Goal: Task Accomplishment & Management: Manage account settings

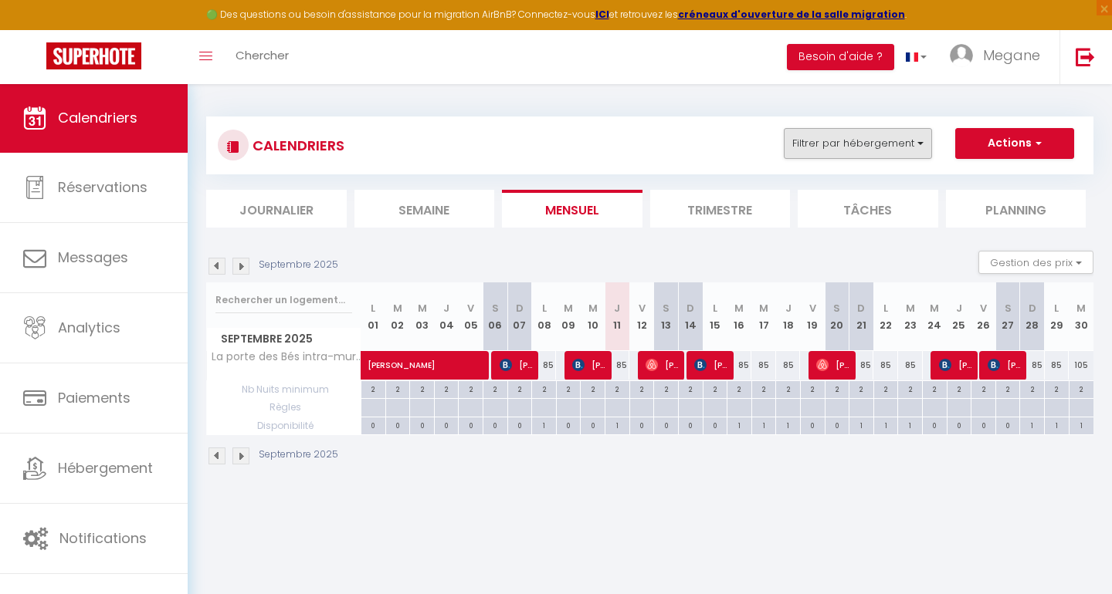
click at [884, 142] on button "Filtrer par hébergement" at bounding box center [858, 143] width 148 height 31
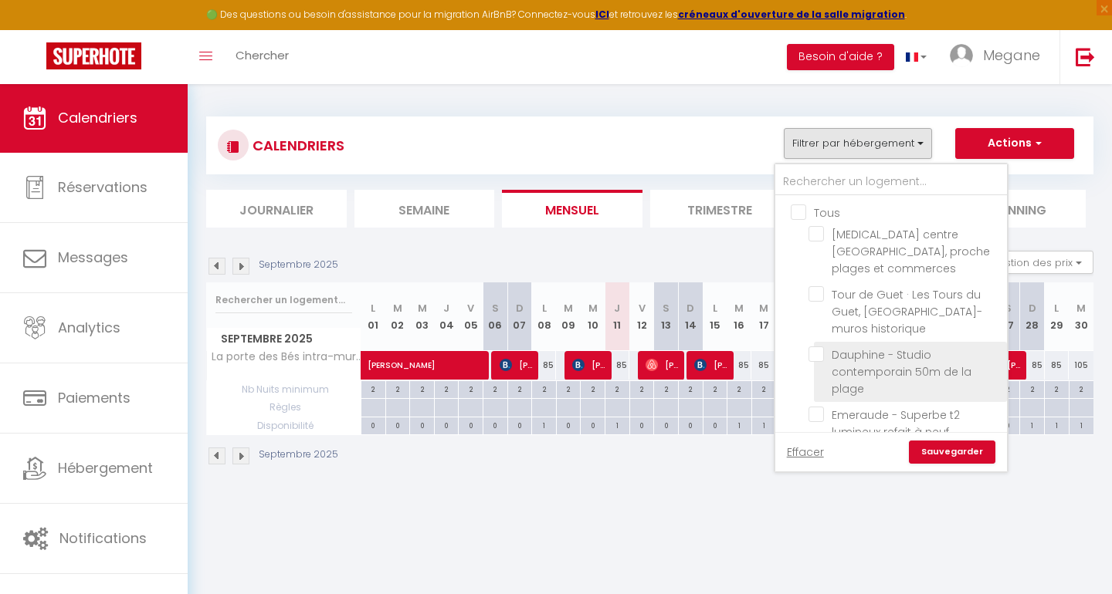
click at [814, 347] on input "Dauphine - Studio contemporain 50m de la plage" at bounding box center [904, 354] width 193 height 15
checkbox input "true"
checkbox input "false"
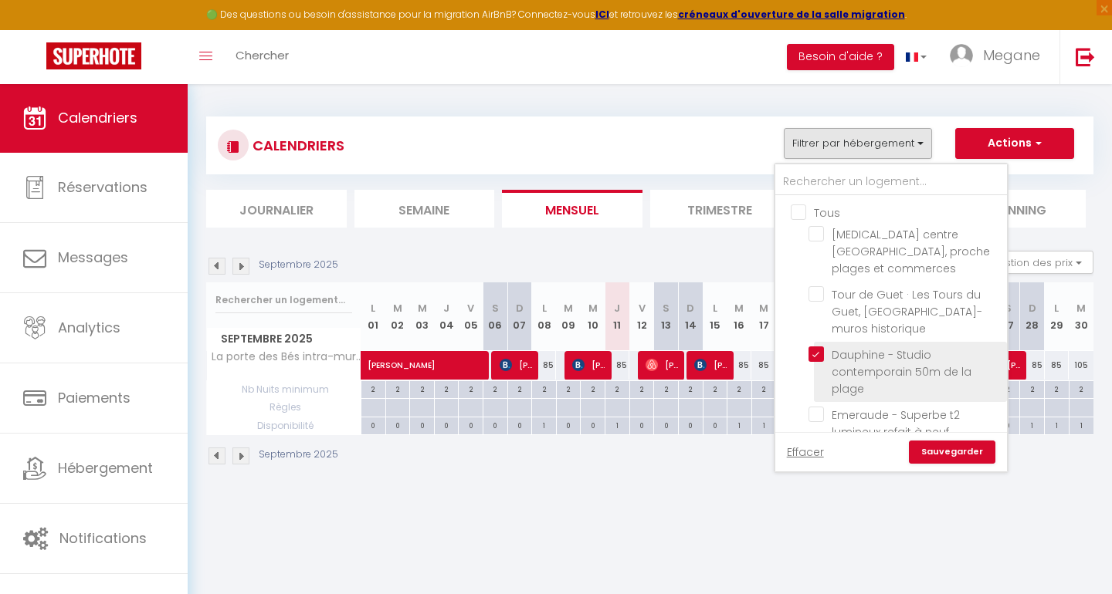
checkbox input "false"
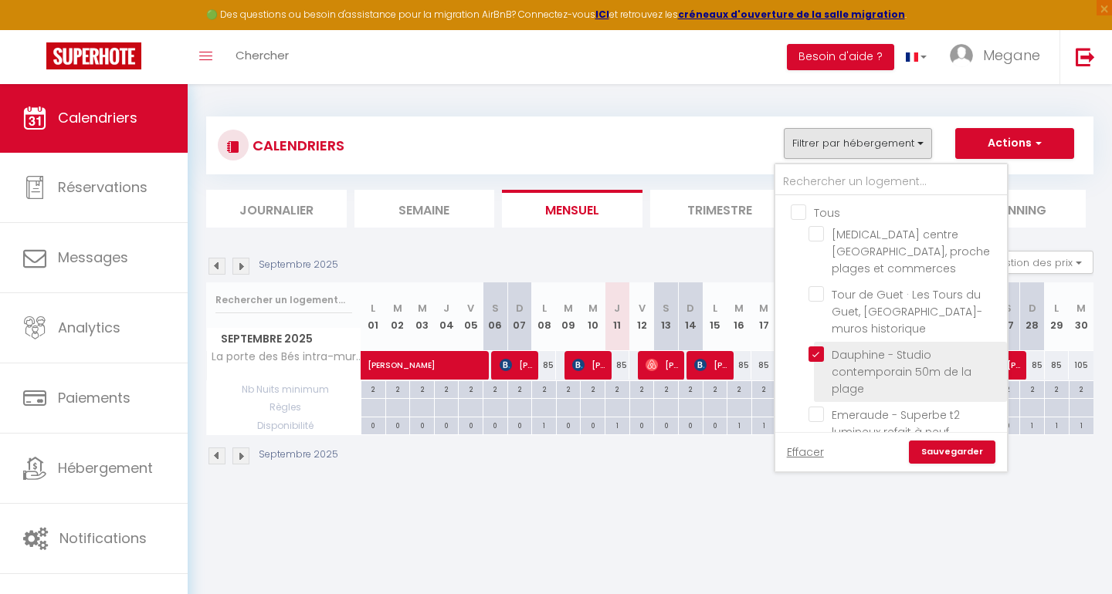
checkbox input "false"
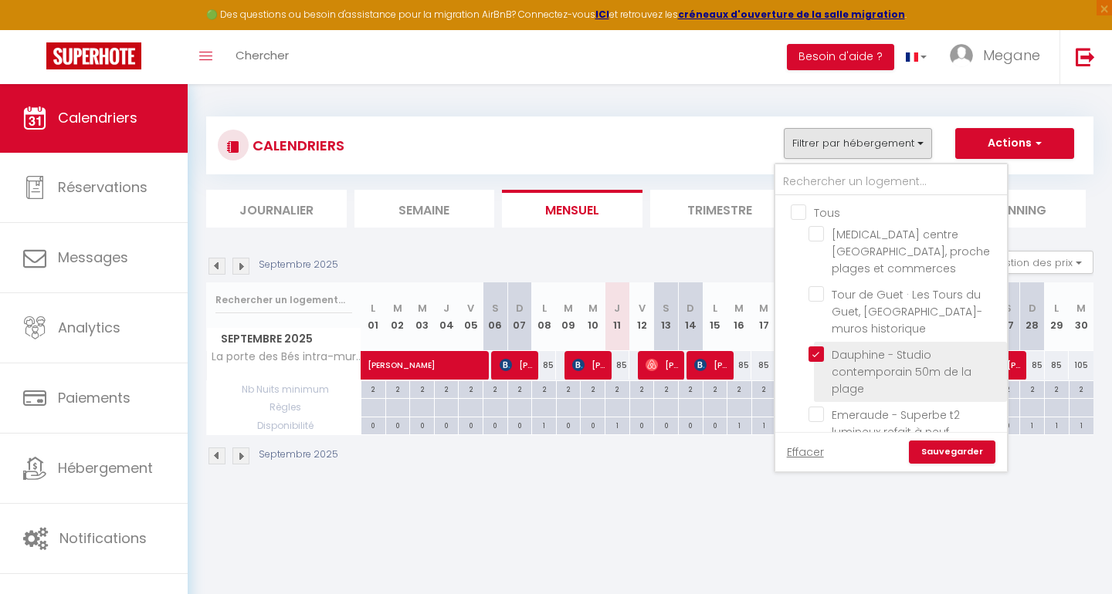
checkbox input "false"
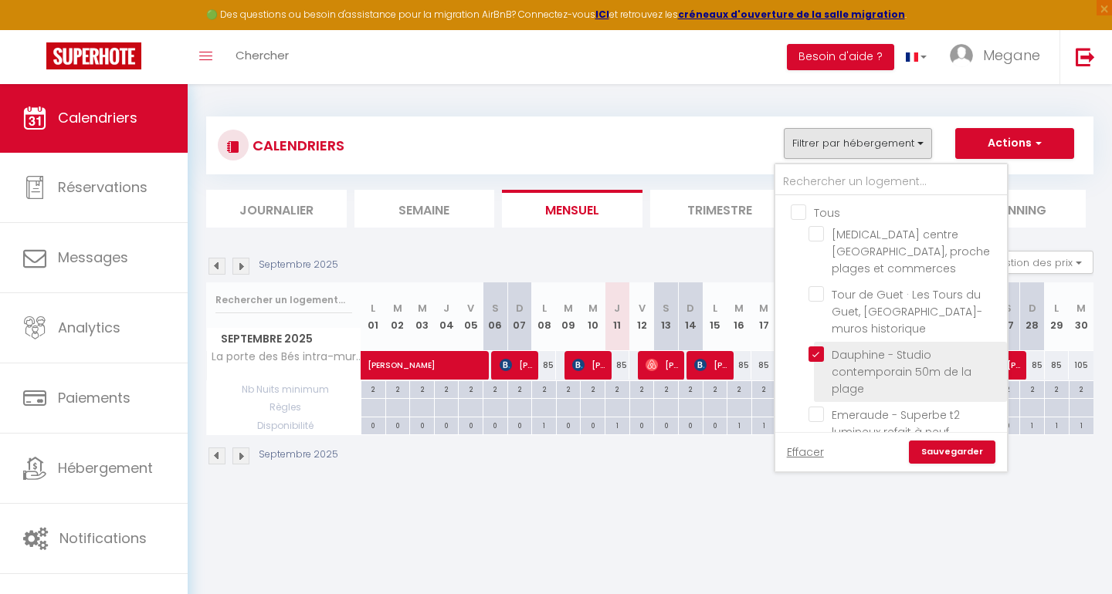
checkbox input "false"
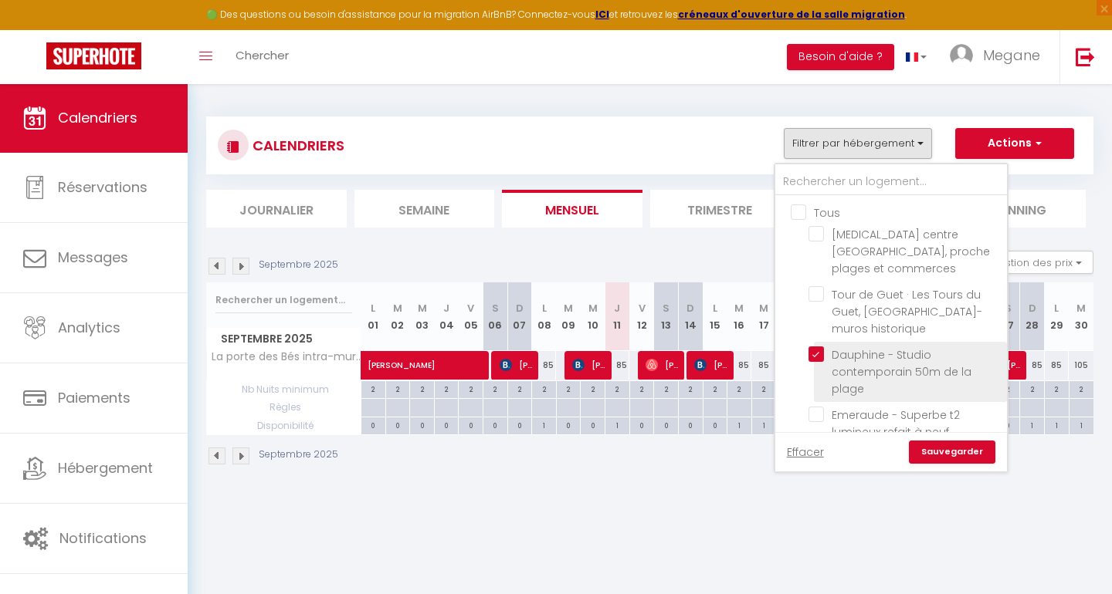
checkbox input "false"
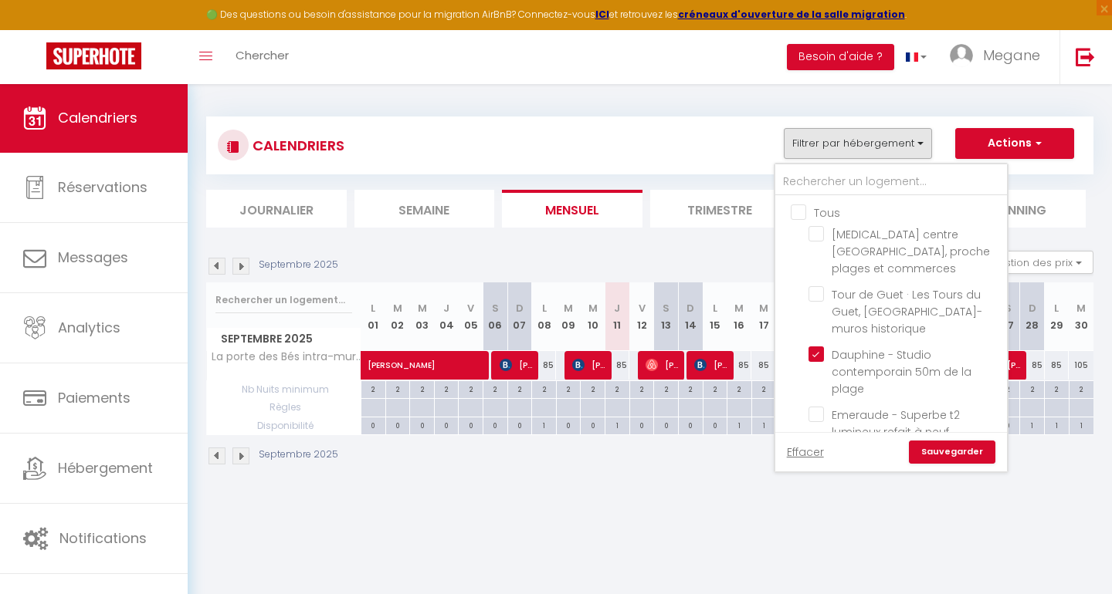
click at [930, 452] on link "Sauvegarder" at bounding box center [952, 452] width 86 height 23
select select
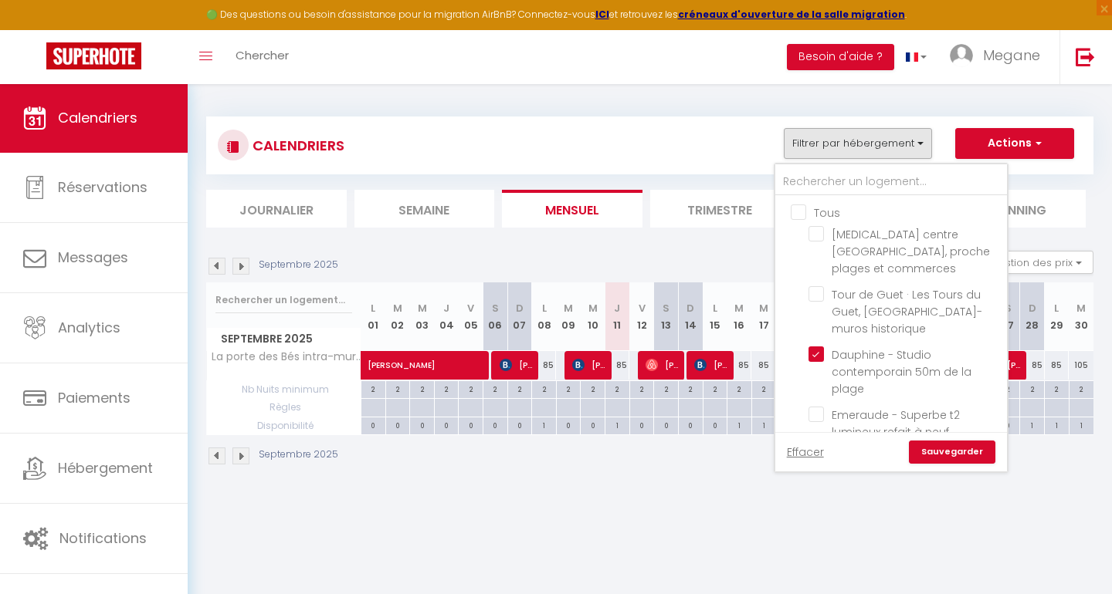
select select
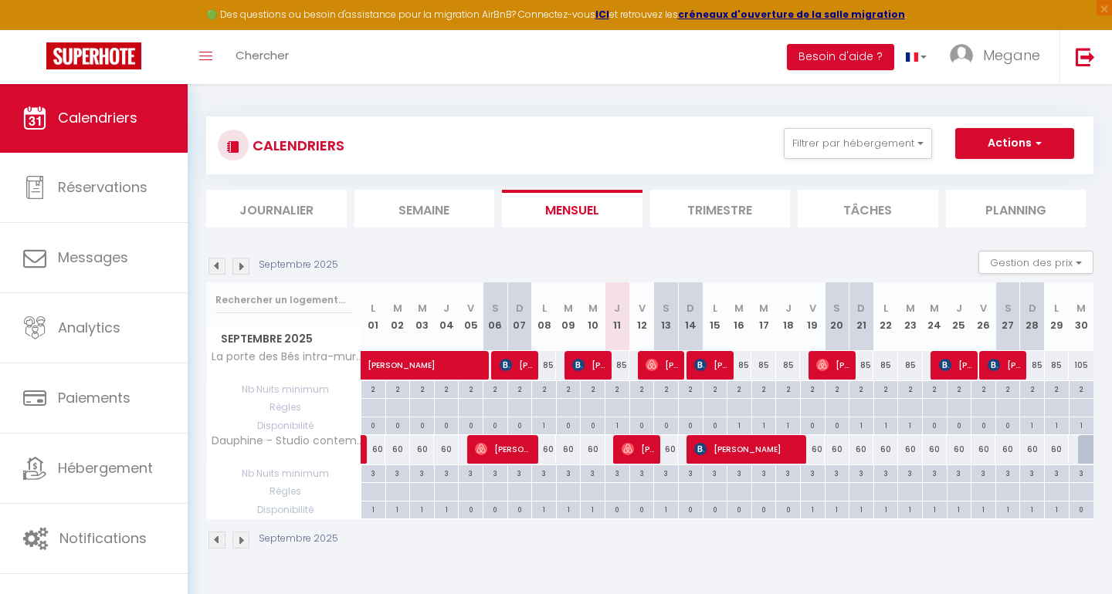
click at [706, 453] on img at bounding box center [700, 449] width 12 height 12
select select "OK"
select select "KO"
select select "0"
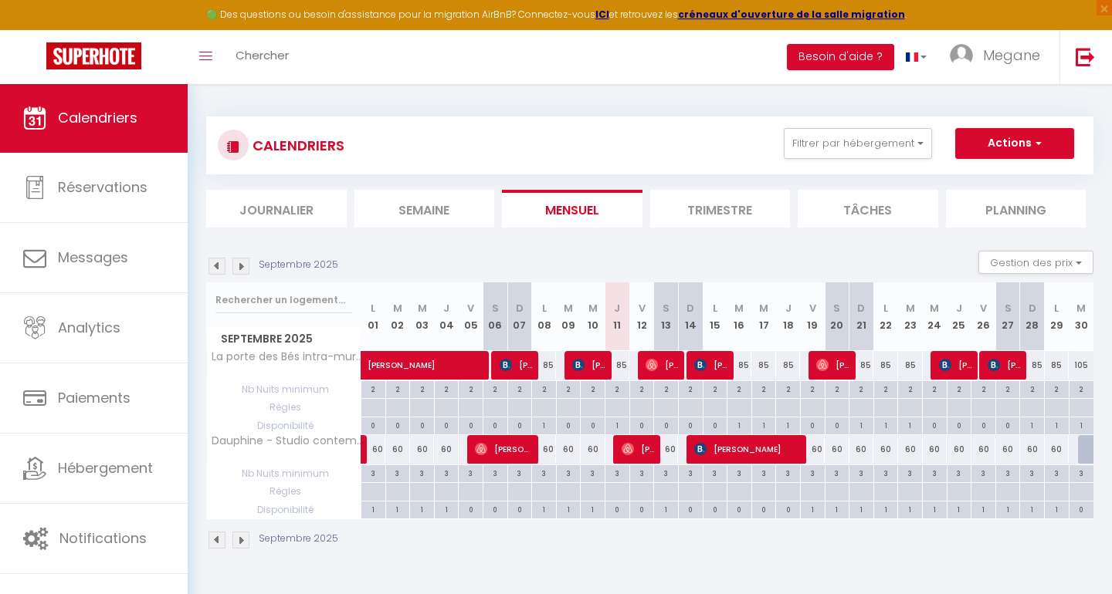
select select "1"
select select
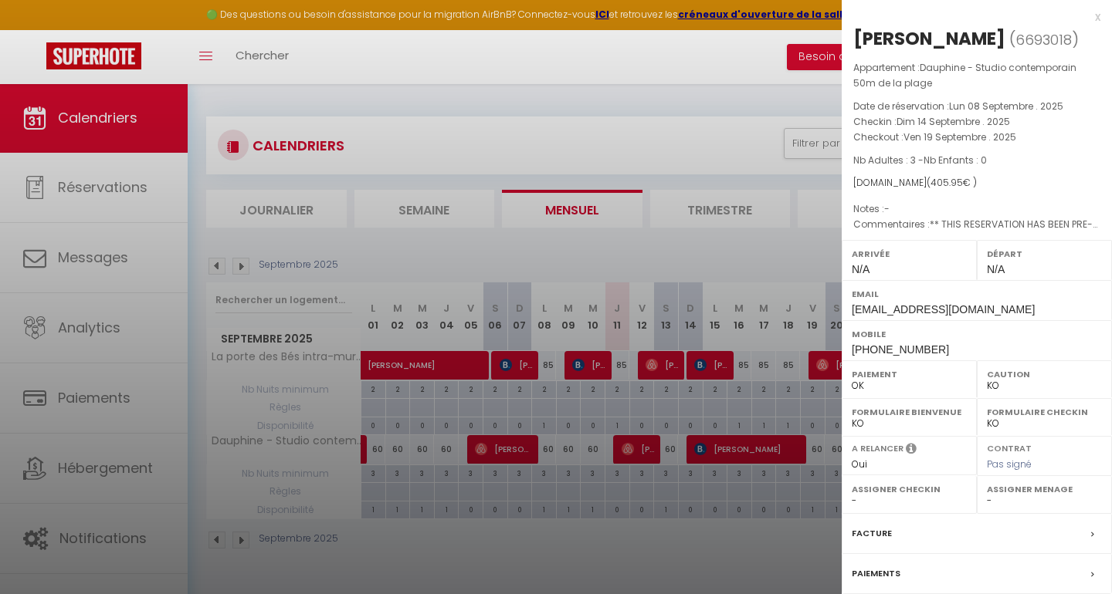
select select "44313"
click at [665, 139] on div at bounding box center [556, 297] width 1112 height 594
